Goal: Navigation & Orientation: Find specific page/section

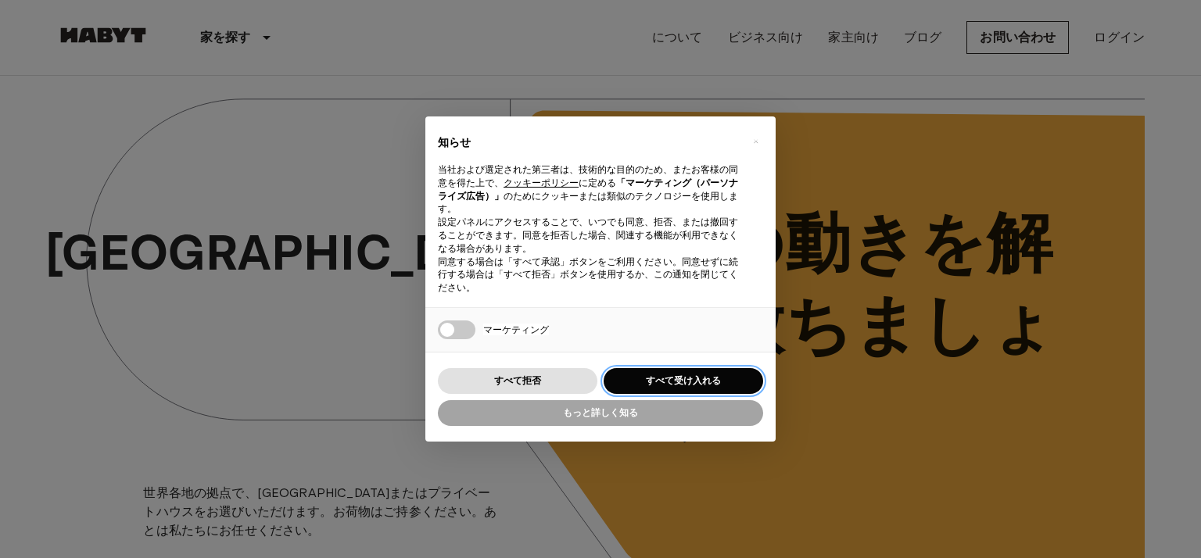
click at [688, 373] on button "すべて受け入れる" at bounding box center [684, 381] width 160 height 26
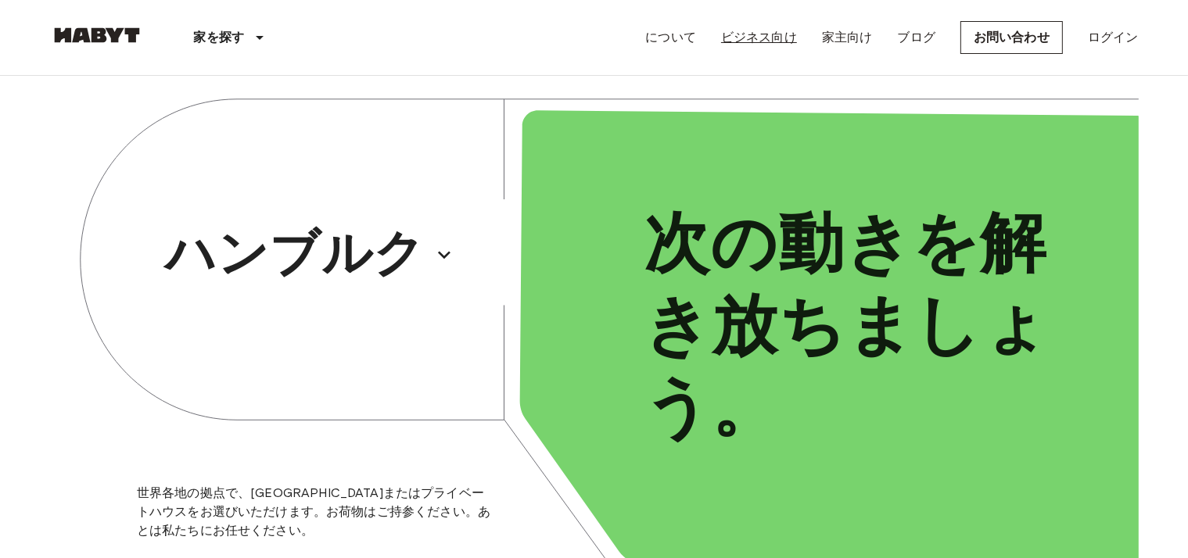
click at [773, 37] on font "ビジネス向け" at bounding box center [759, 37] width 76 height 15
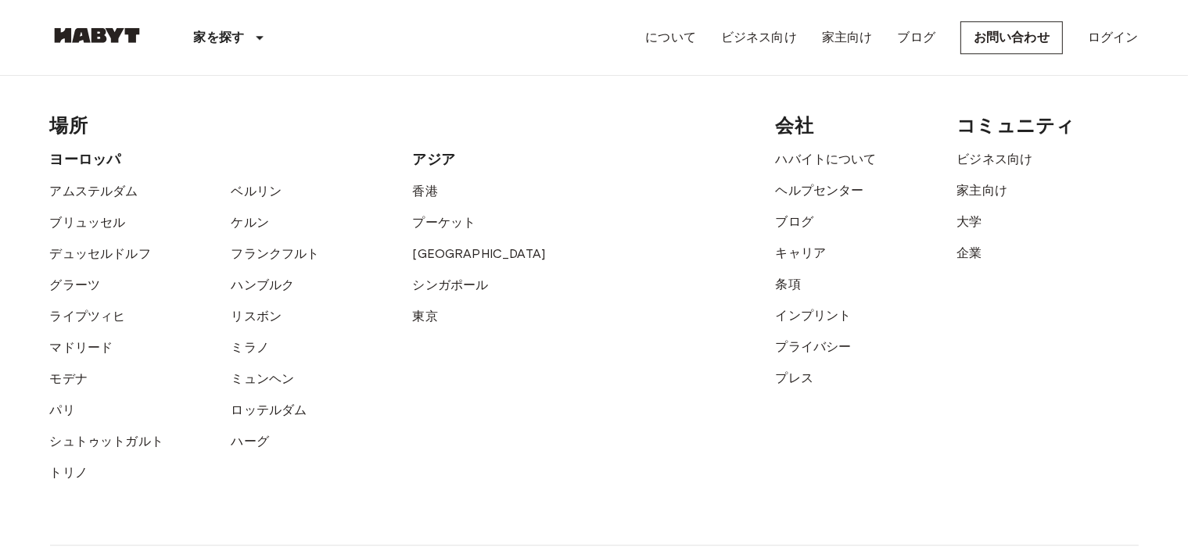
scroll to position [4112, 0]
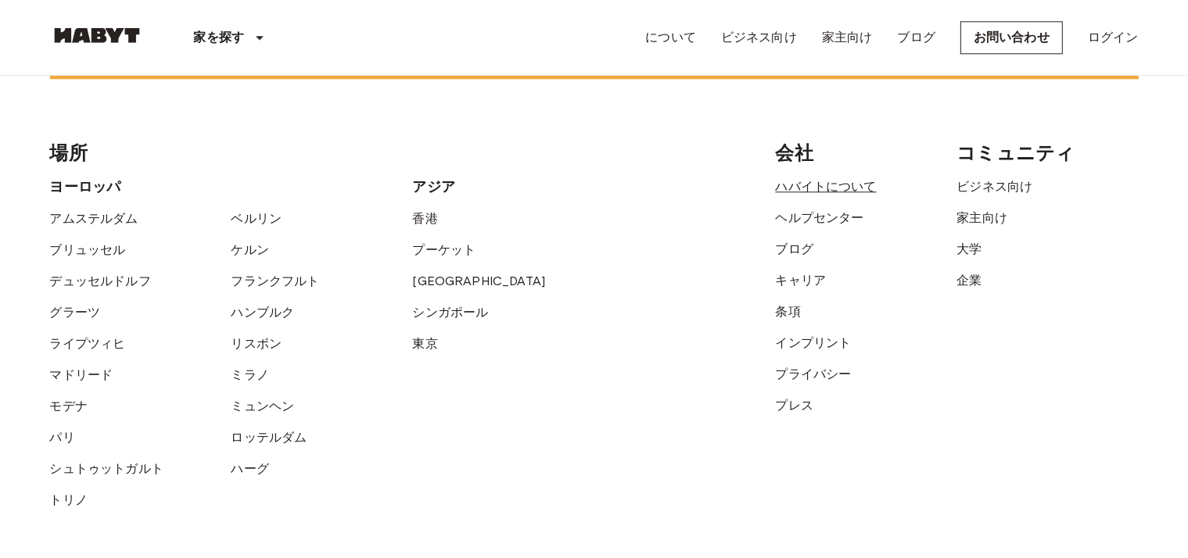
click at [839, 194] on font "ハバイトについて" at bounding box center [826, 186] width 101 height 15
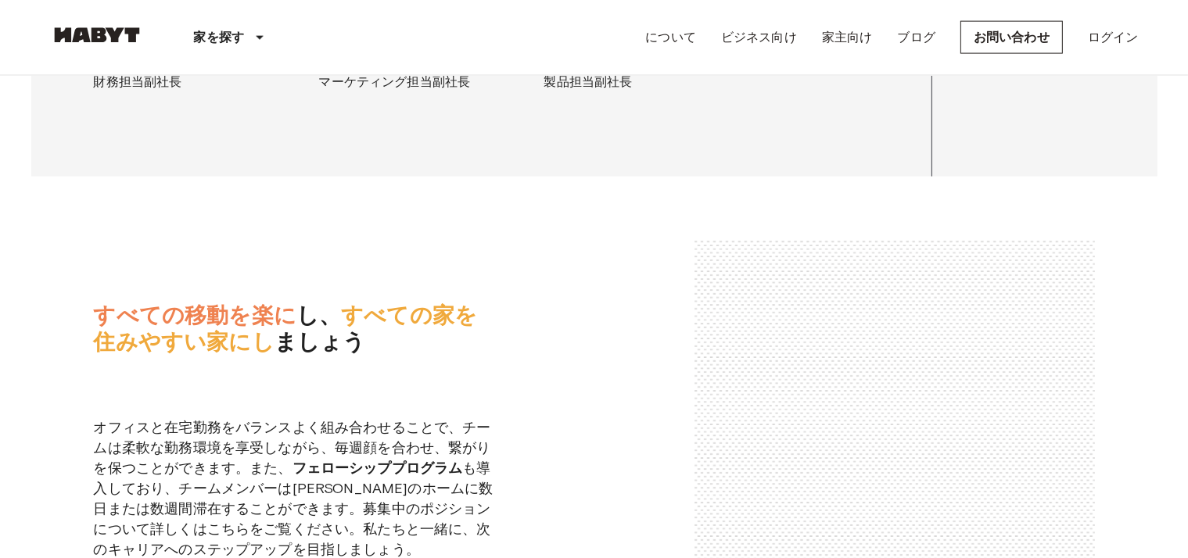
scroll to position [2268, 0]
